Goal: Transaction & Acquisition: Purchase product/service

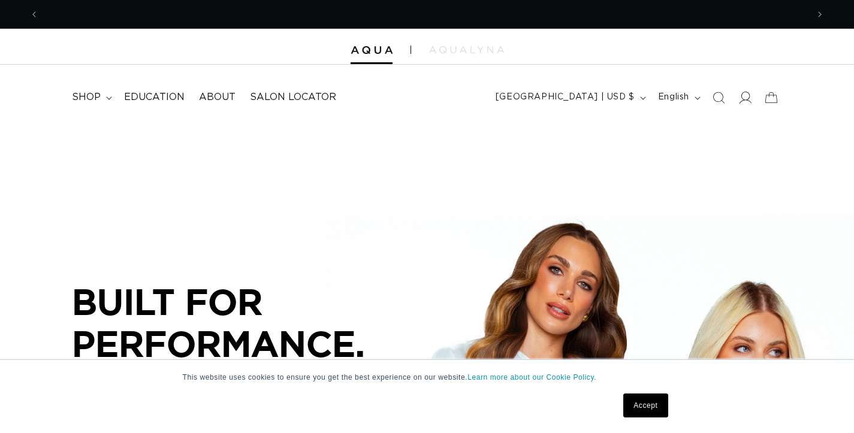
scroll to position [0, 790]
click at [747, 101] on icon at bounding box center [744, 97] width 13 height 13
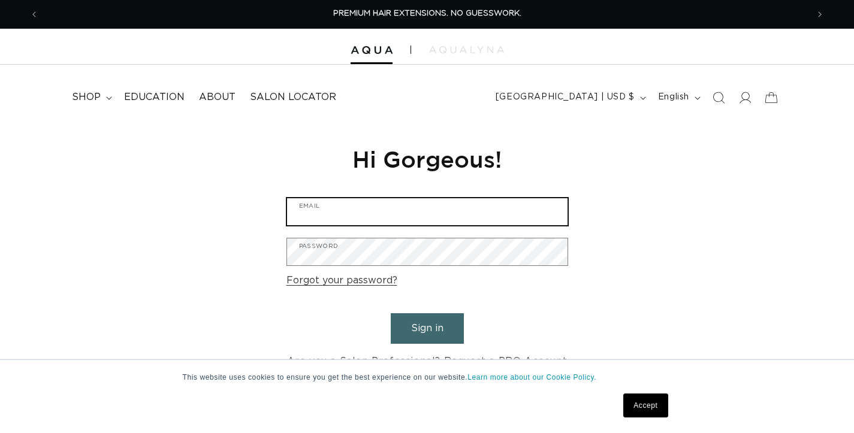
type input "Guyzohar26@gmail.com"
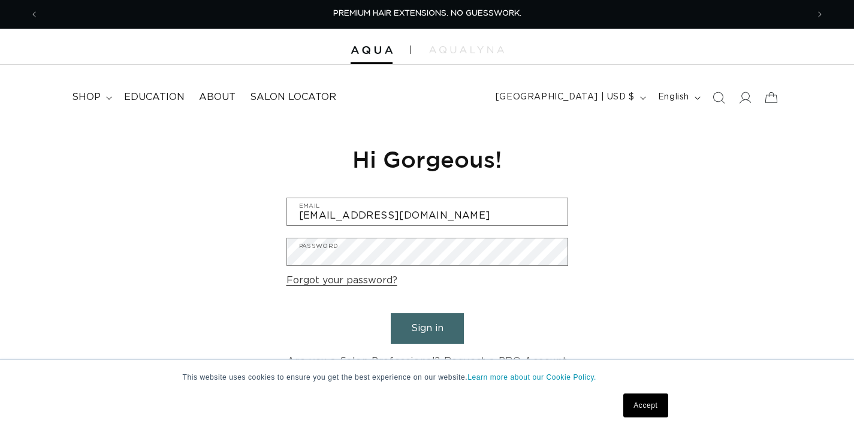
click at [426, 330] on button "Sign in" at bounding box center [427, 328] width 73 height 31
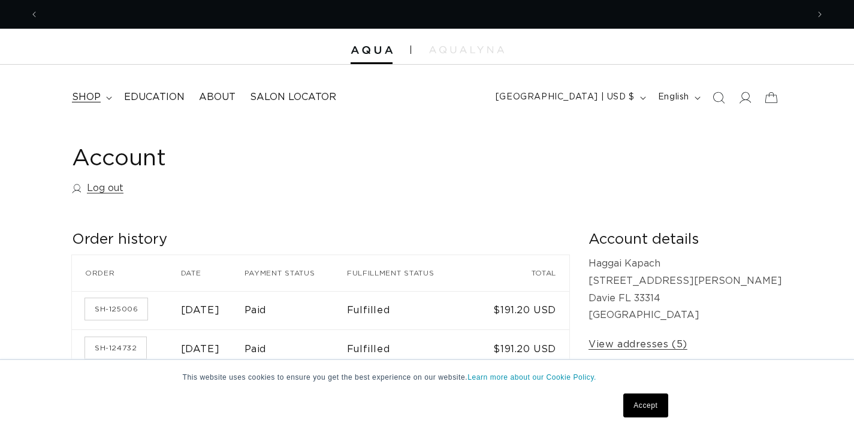
scroll to position [0, 790]
click at [86, 96] on span "shop" at bounding box center [86, 97] width 29 height 13
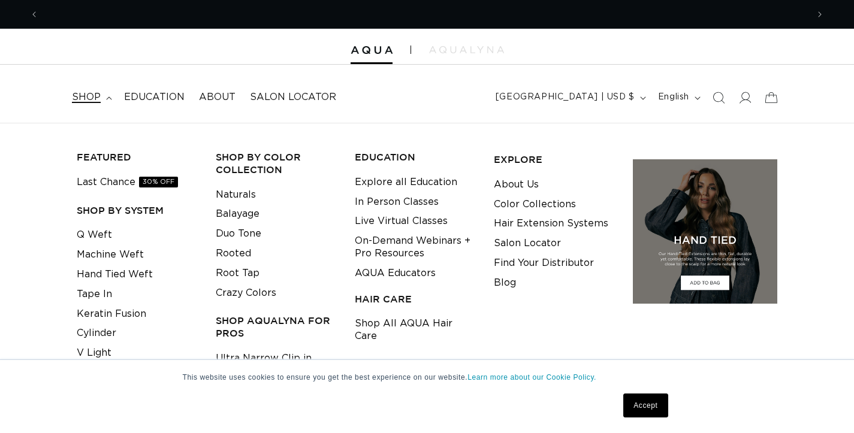
scroll to position [0, 1581]
click at [95, 233] on link "Q Weft" at bounding box center [94, 235] width 35 height 20
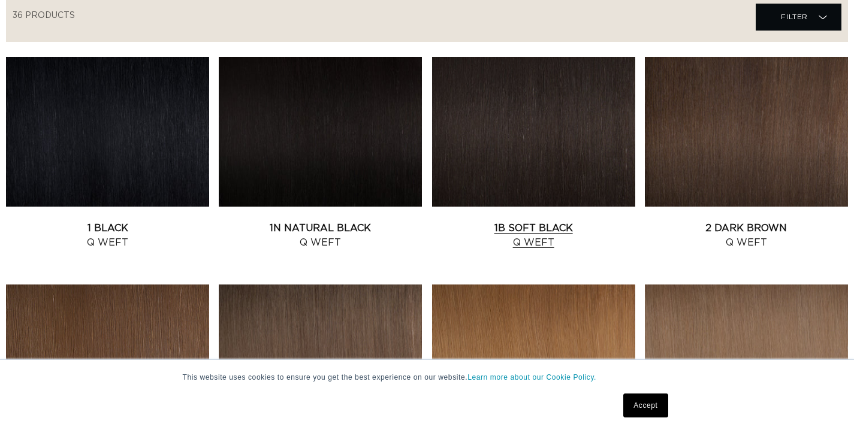
scroll to position [0, 1581]
click at [539, 221] on link "1B Soft Black Q Weft" at bounding box center [533, 235] width 203 height 29
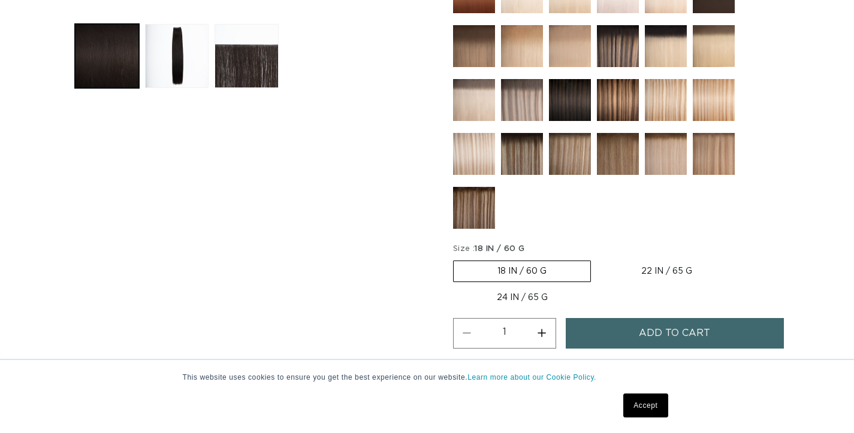
click at [507, 297] on label "24 IN / 65 G Variant sold out or unavailable" at bounding box center [522, 298] width 138 height 20
click at [742, 259] on input "24 IN / 65 G Variant sold out or unavailable" at bounding box center [742, 258] width 1 height 1
radio input "true"
click at [647, 269] on label "22 IN / 65 G Variant sold out or unavailable" at bounding box center [665, 271] width 138 height 20
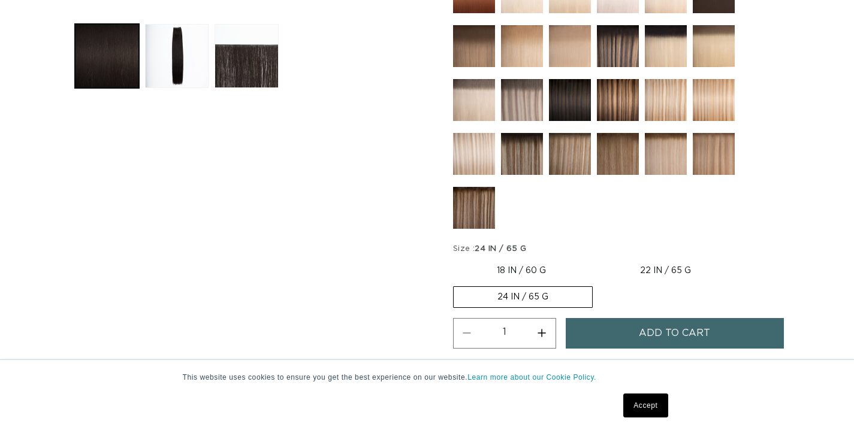
click at [596, 259] on input "22 IN / 65 G Variant sold out or unavailable" at bounding box center [596, 258] width 1 height 1
radio input "true"
